Goal: Information Seeking & Learning: Understand process/instructions

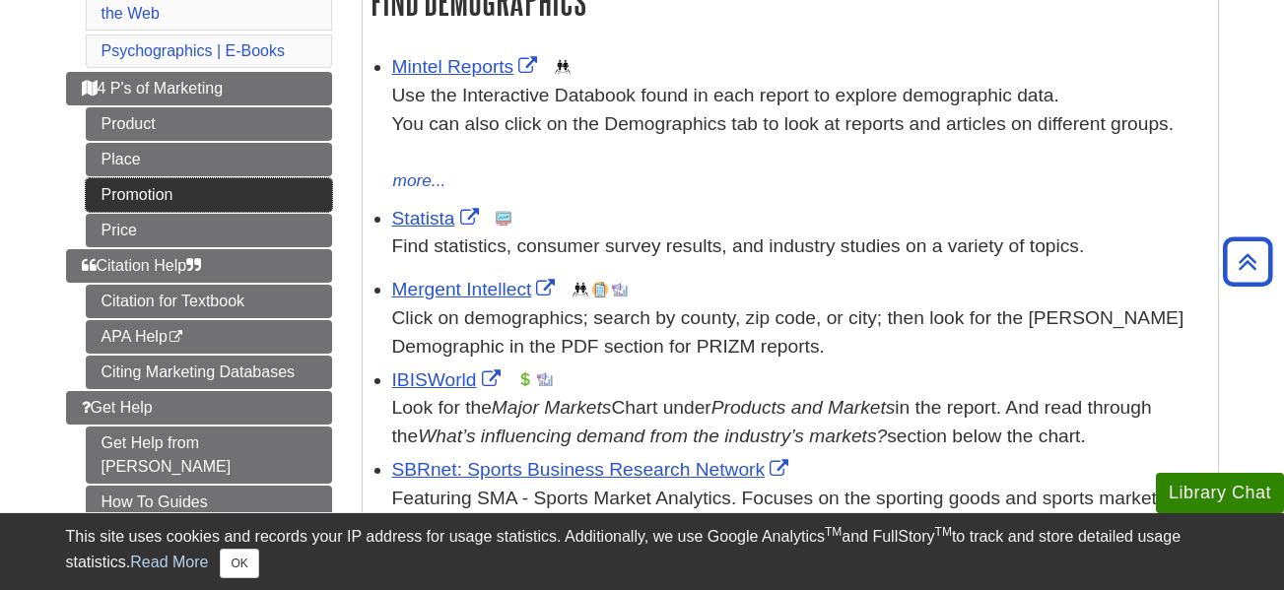
scroll to position [364, 0]
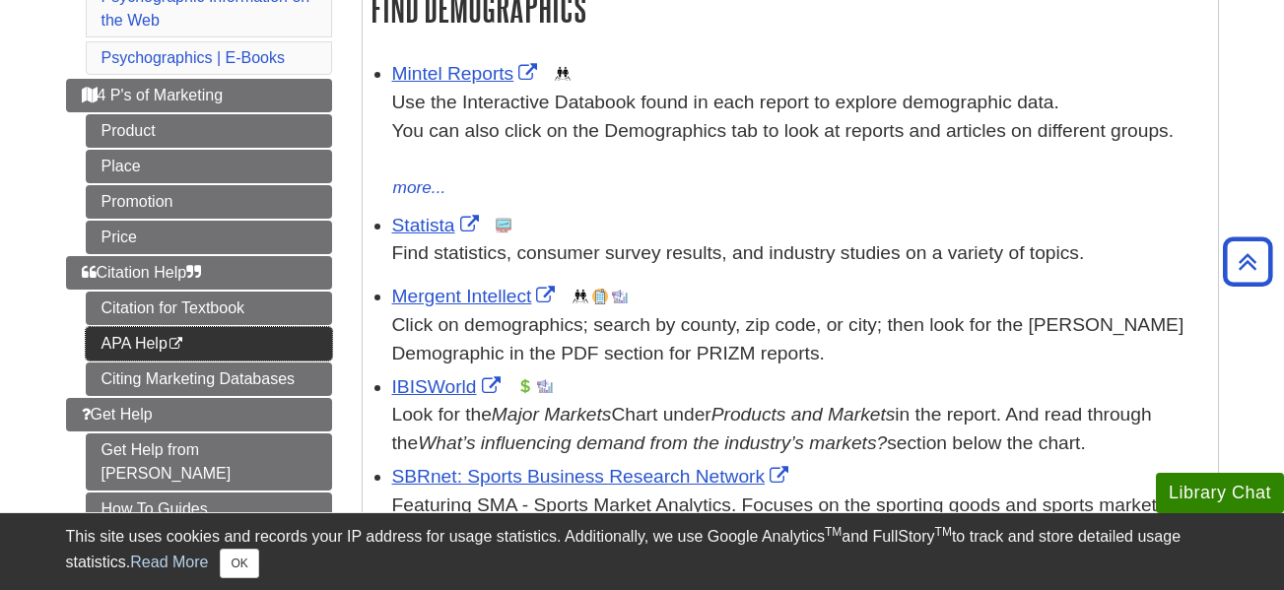
click at [295, 348] on link "APA Help This link opens in a new window" at bounding box center [209, 344] width 246 height 34
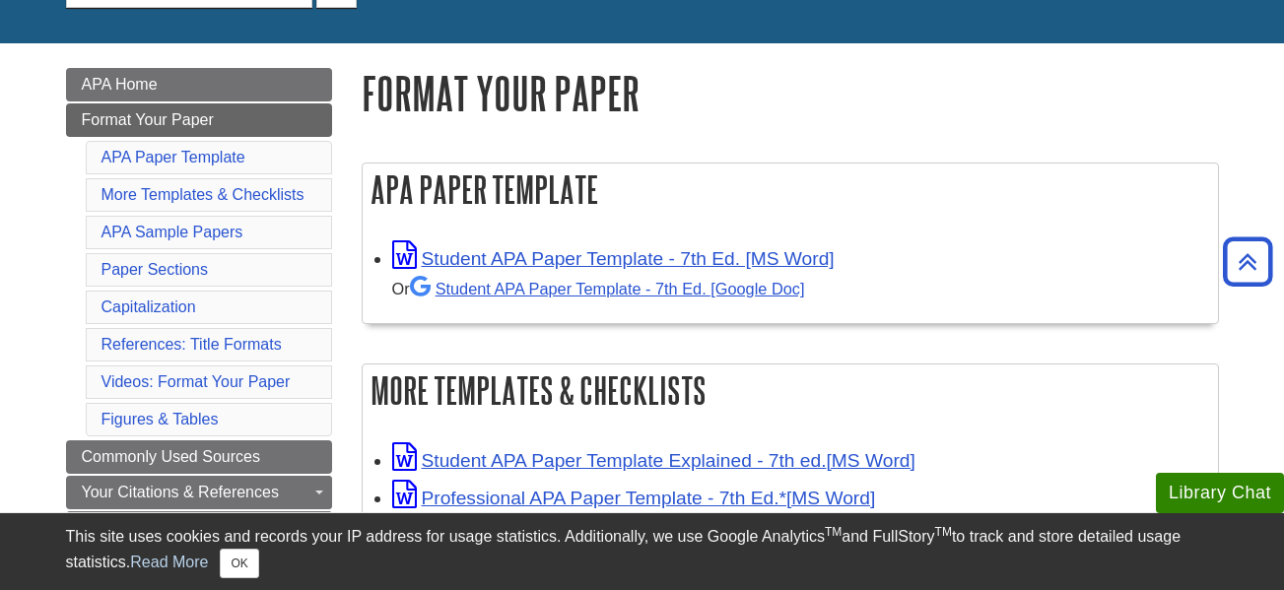
scroll to position [121, 0]
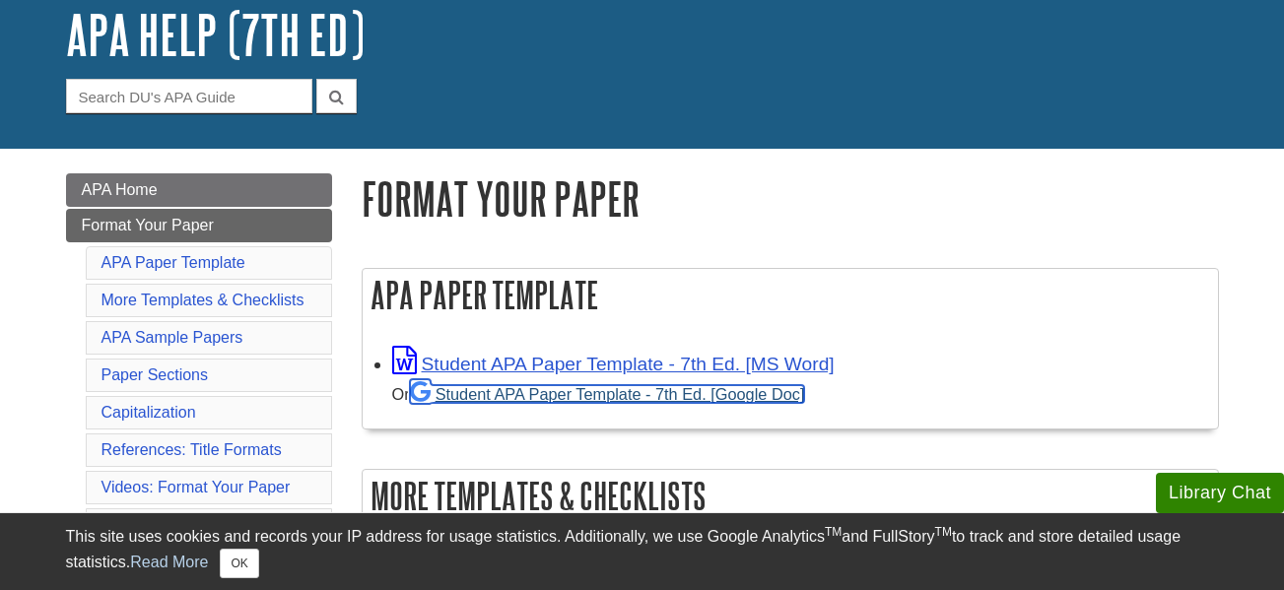
click at [470, 399] on link "Student APA Paper Template - 7th Ed. [Google Doc]" at bounding box center [607, 394] width 395 height 18
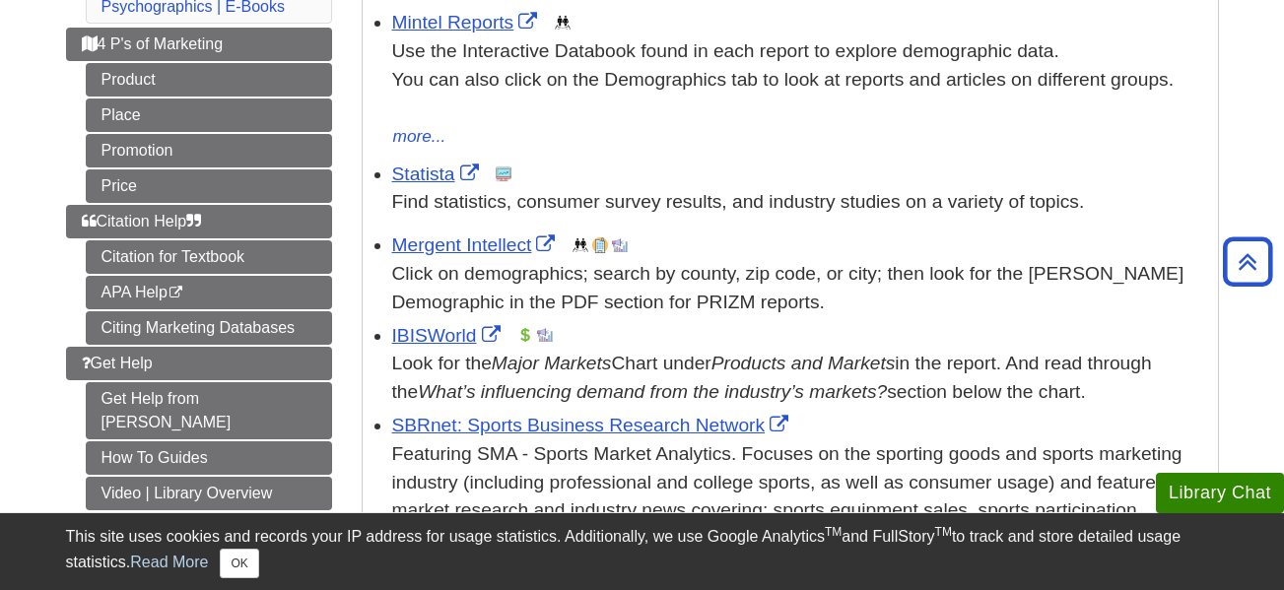
scroll to position [260, 0]
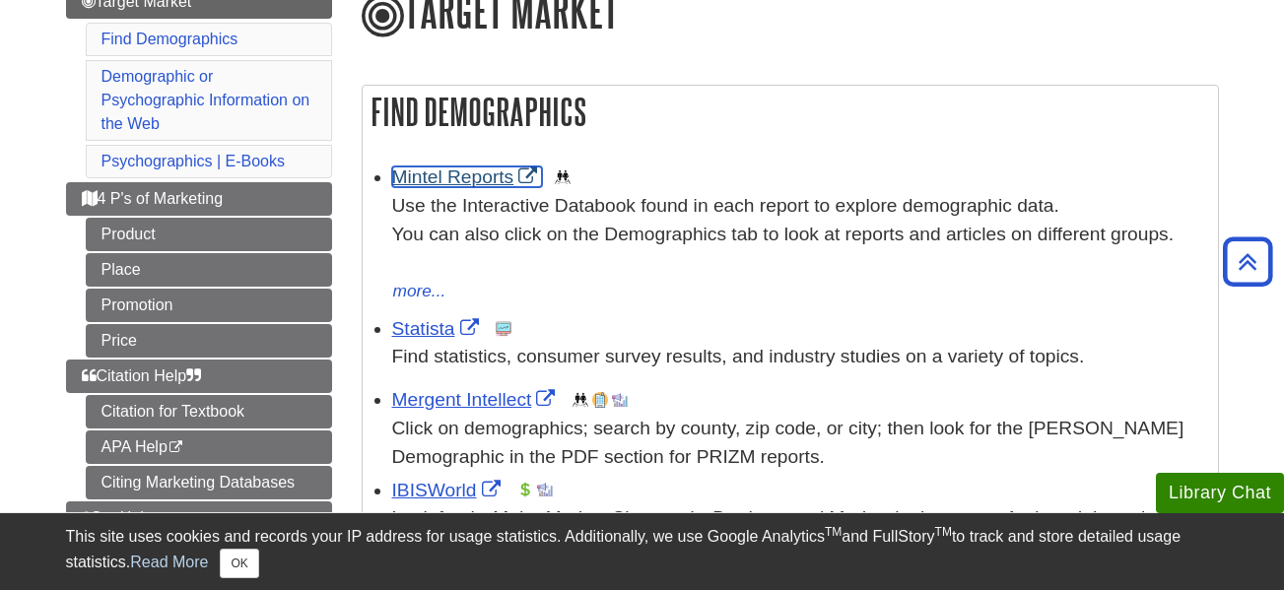
click at [428, 179] on link "Mintel Reports" at bounding box center [467, 177] width 151 height 21
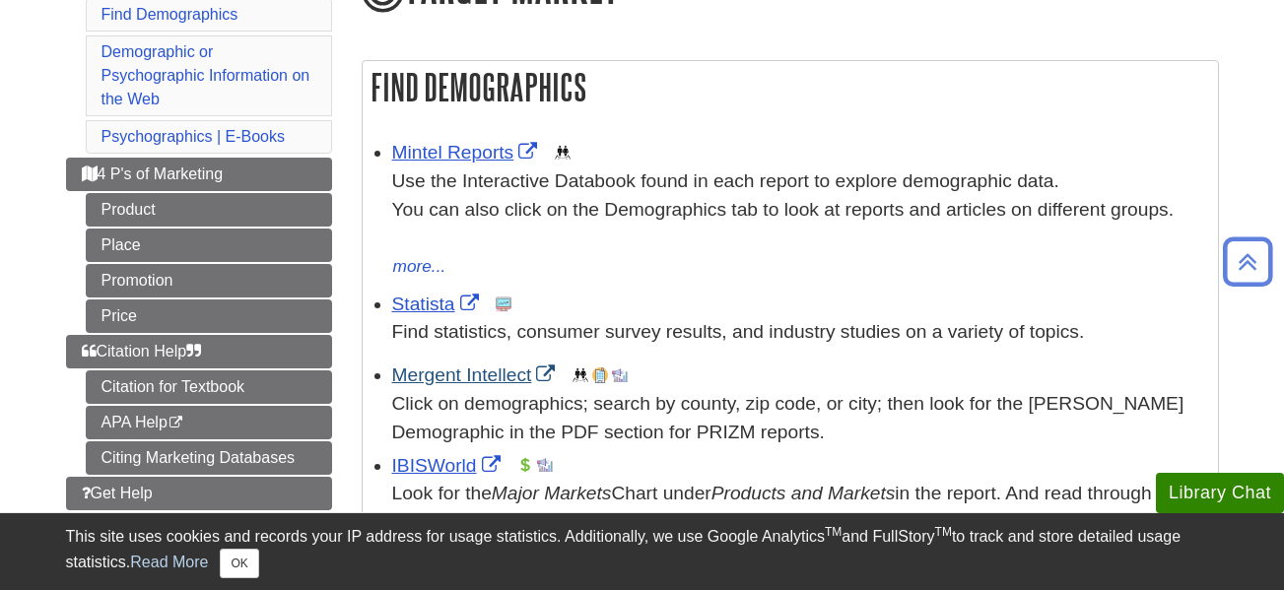
scroll to position [281, 0]
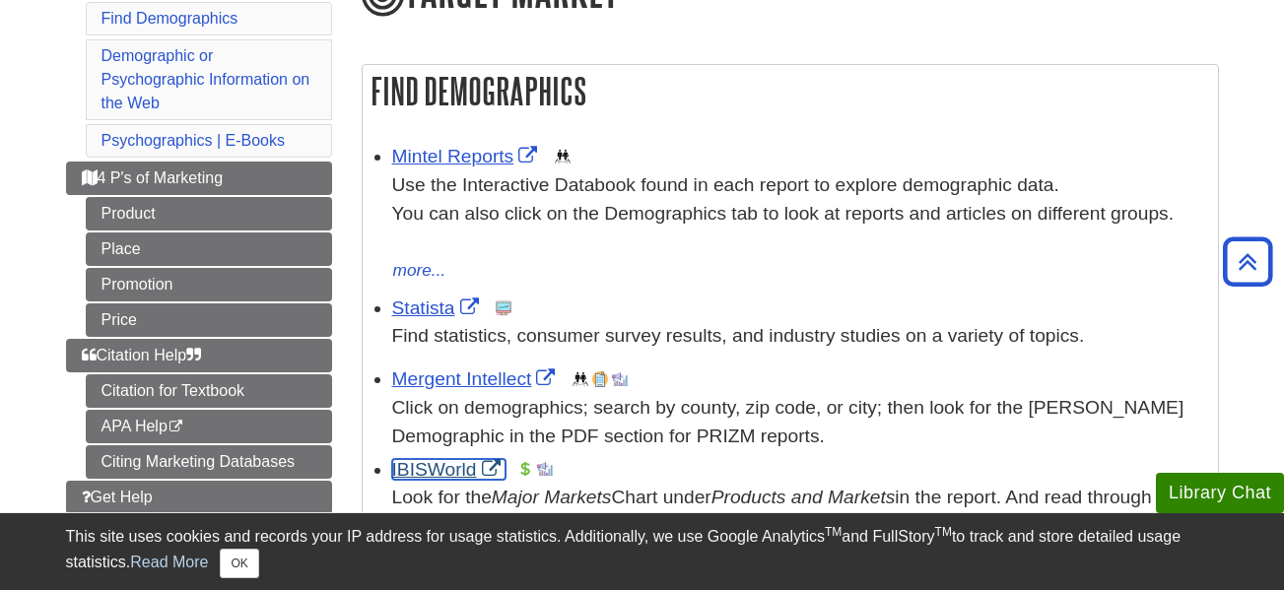
click at [429, 475] on link "IBISWorld" at bounding box center [448, 469] width 113 height 21
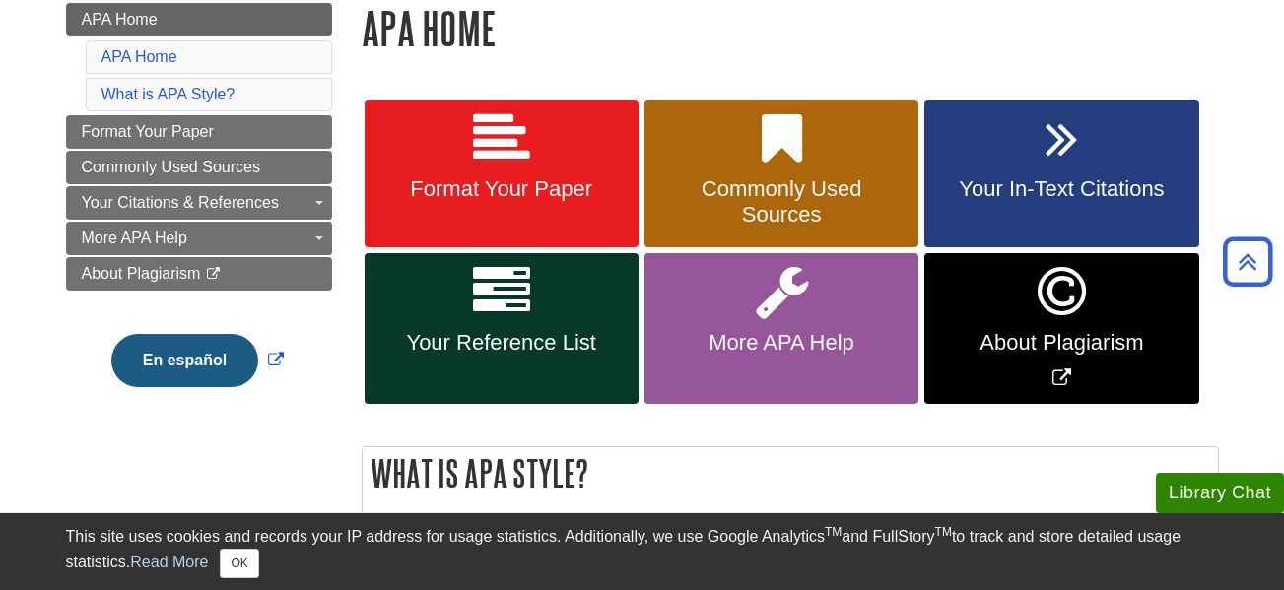
scroll to position [289, 0]
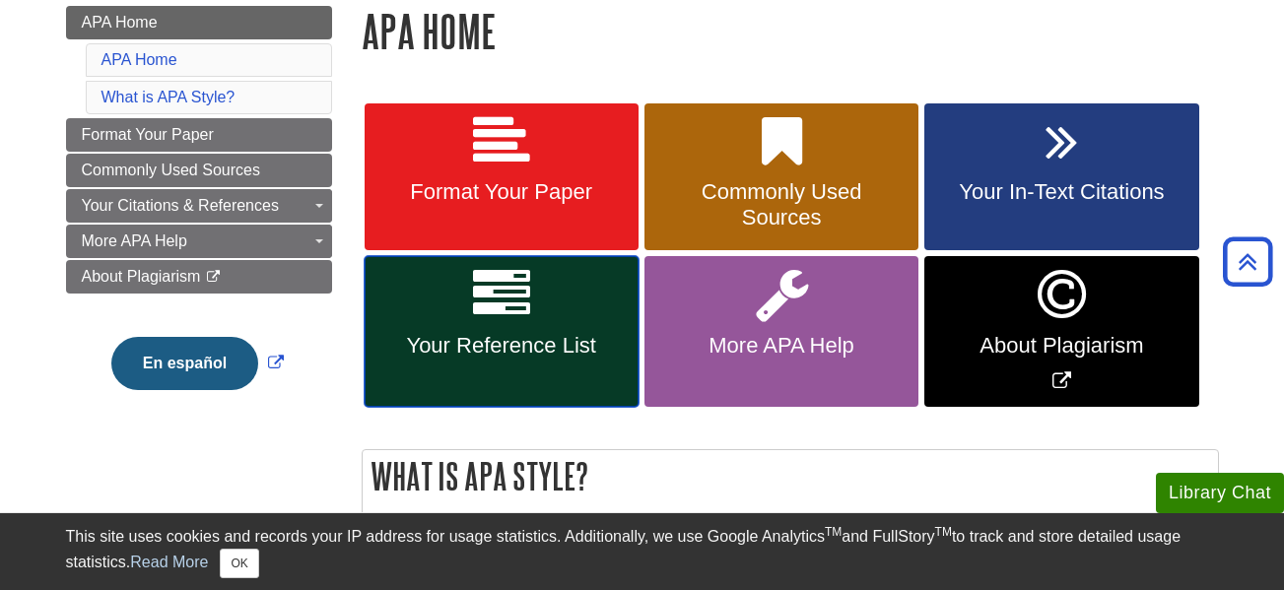
click at [530, 304] on link "Your Reference List" at bounding box center [502, 331] width 274 height 151
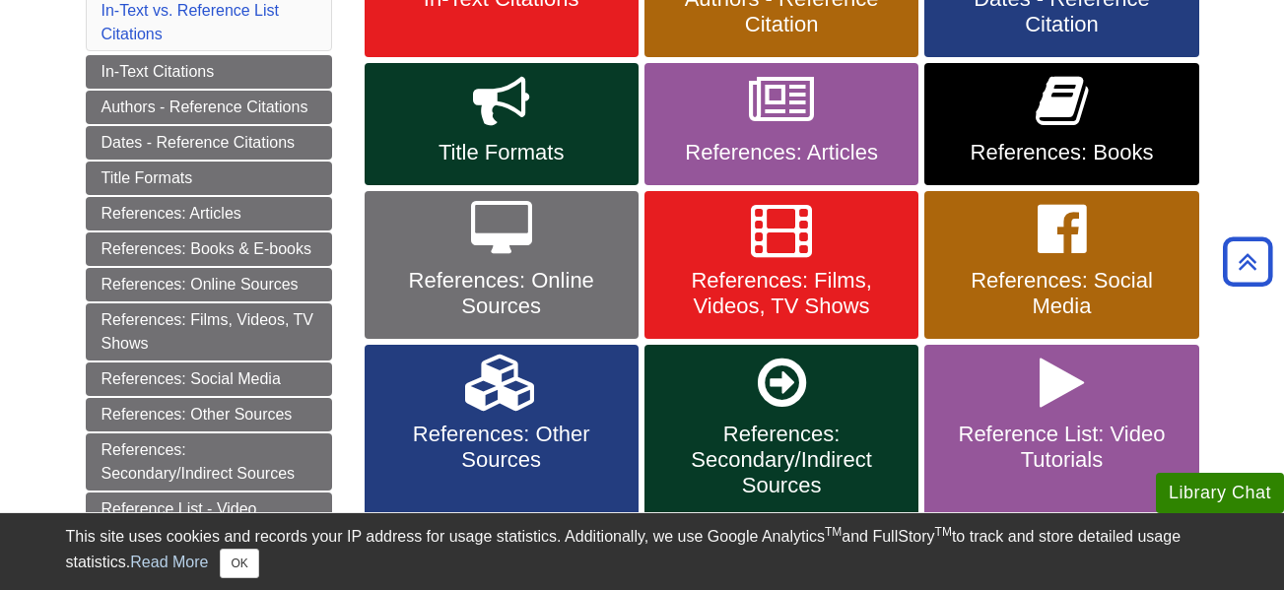
scroll to position [440, 0]
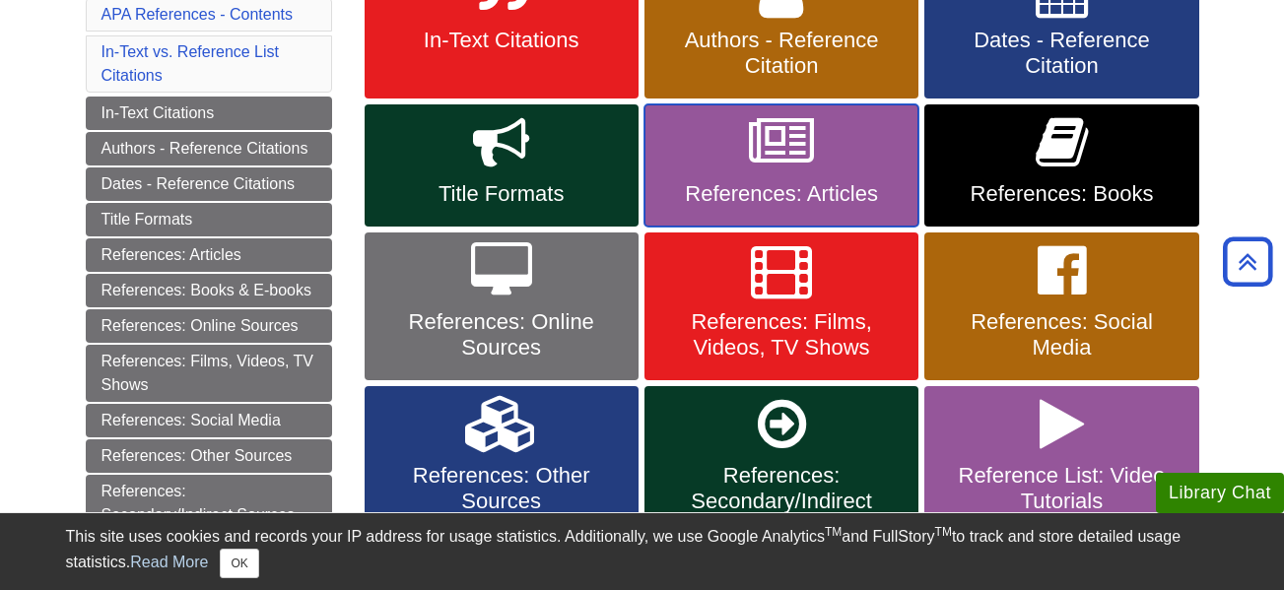
click at [791, 164] on icon at bounding box center [781, 142] width 65 height 57
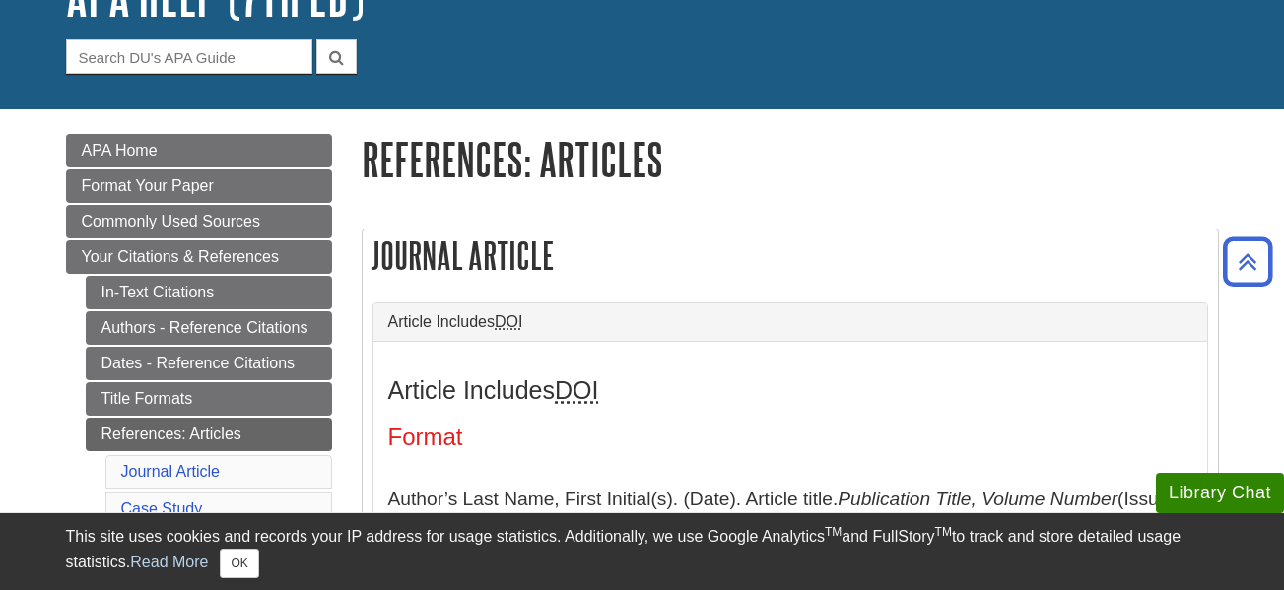
scroll to position [159, 0]
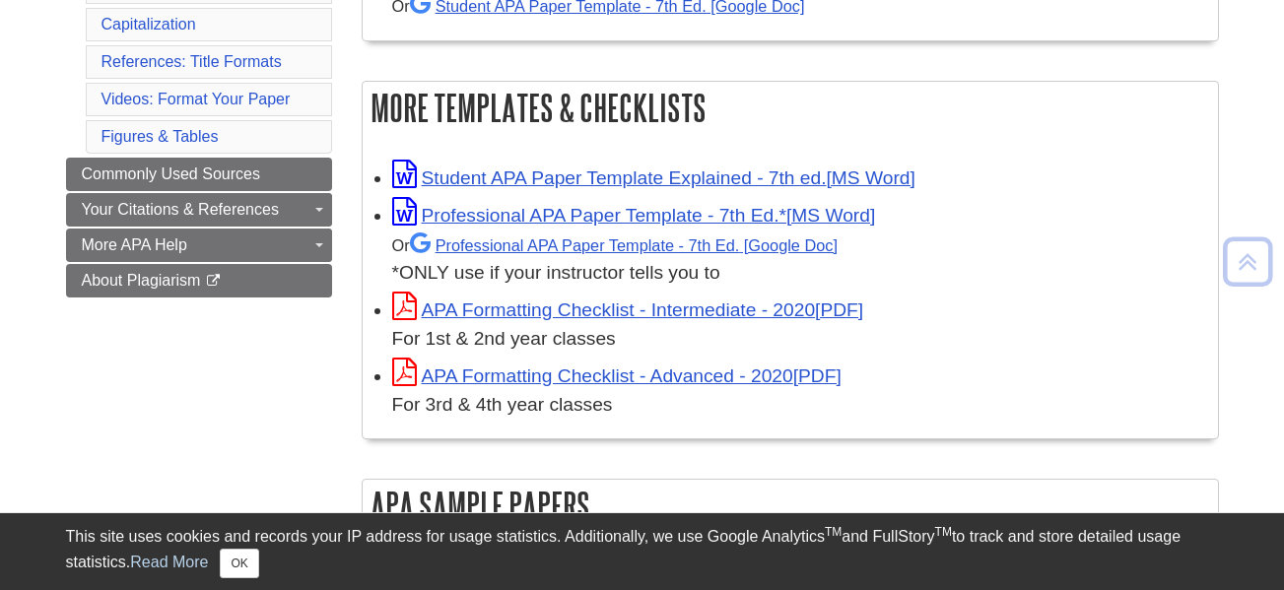
scroll to position [492, 0]
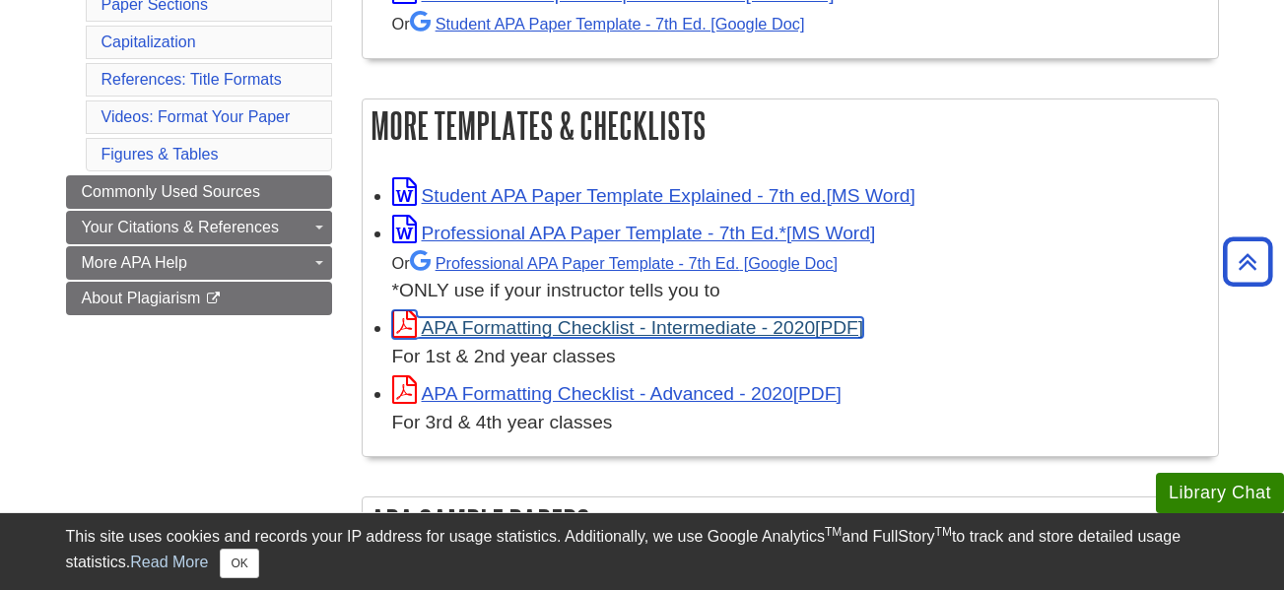
click at [494, 319] on link "APA Formatting Checklist - Intermediate - 2020" at bounding box center [628, 327] width 472 height 21
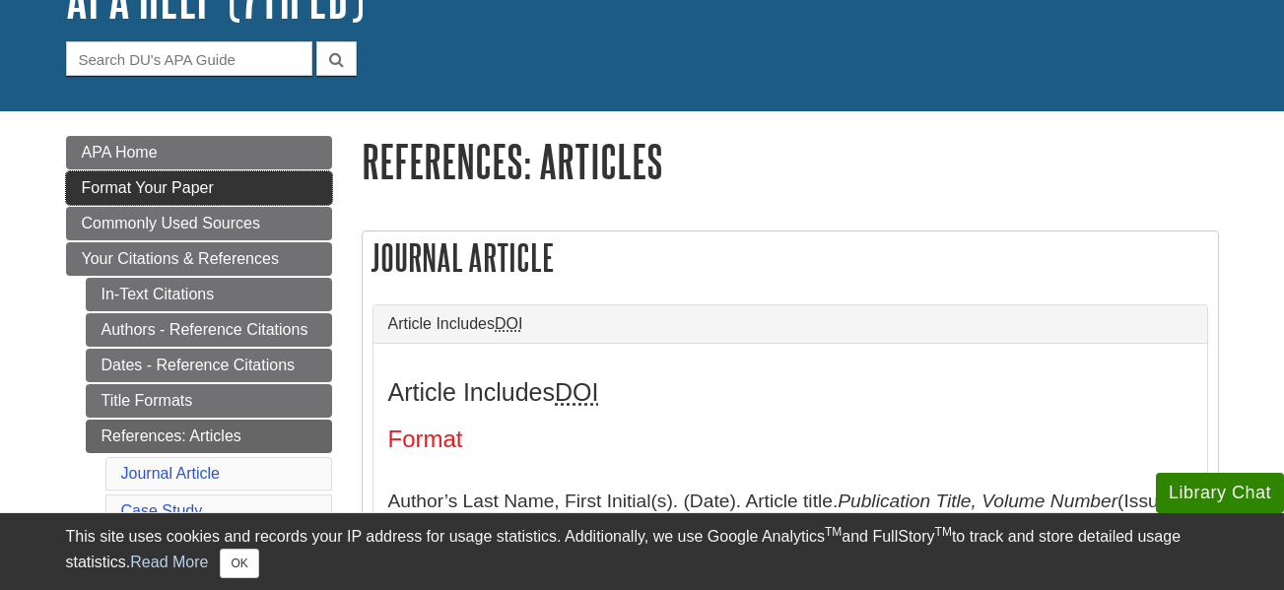
click at [297, 194] on link "Format Your Paper" at bounding box center [199, 188] width 266 height 34
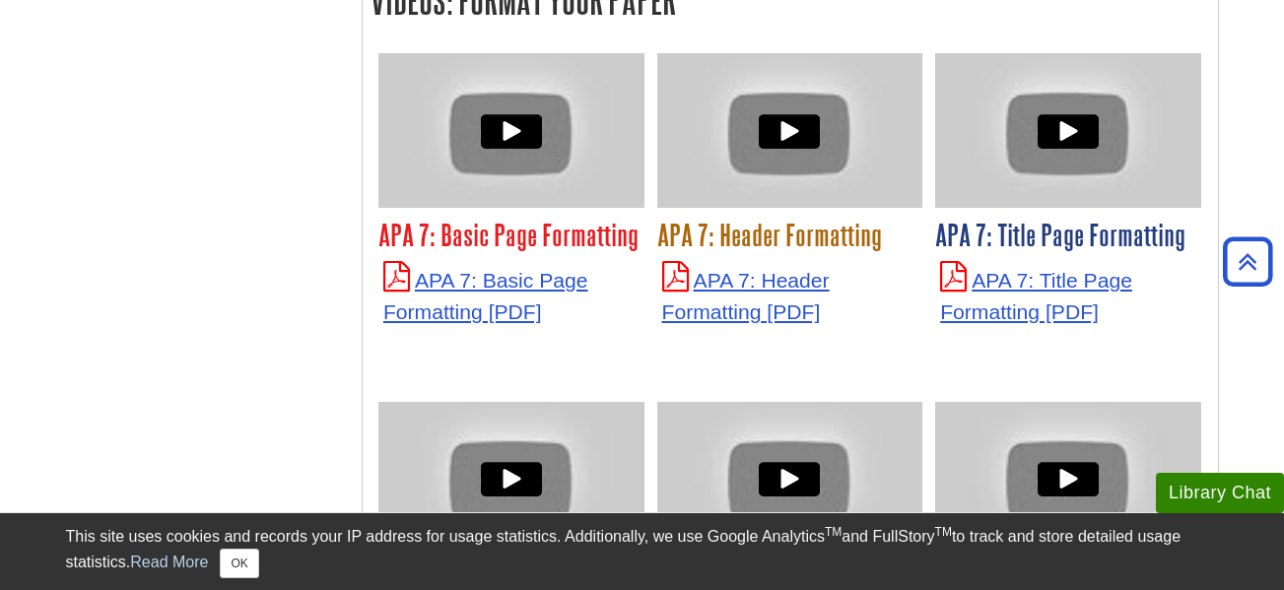
scroll to position [4792, 0]
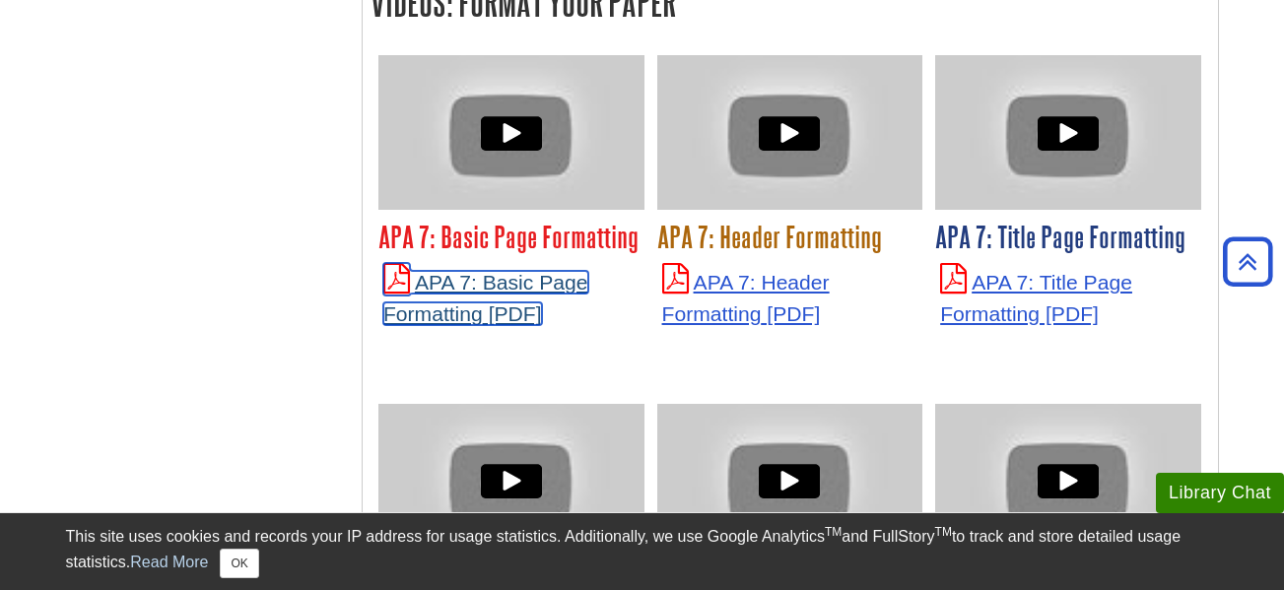
click at [524, 271] on link "APA 7: Basic Page Formatting" at bounding box center [485, 298] width 205 height 54
